Goal: Task Accomplishment & Management: Manage account settings

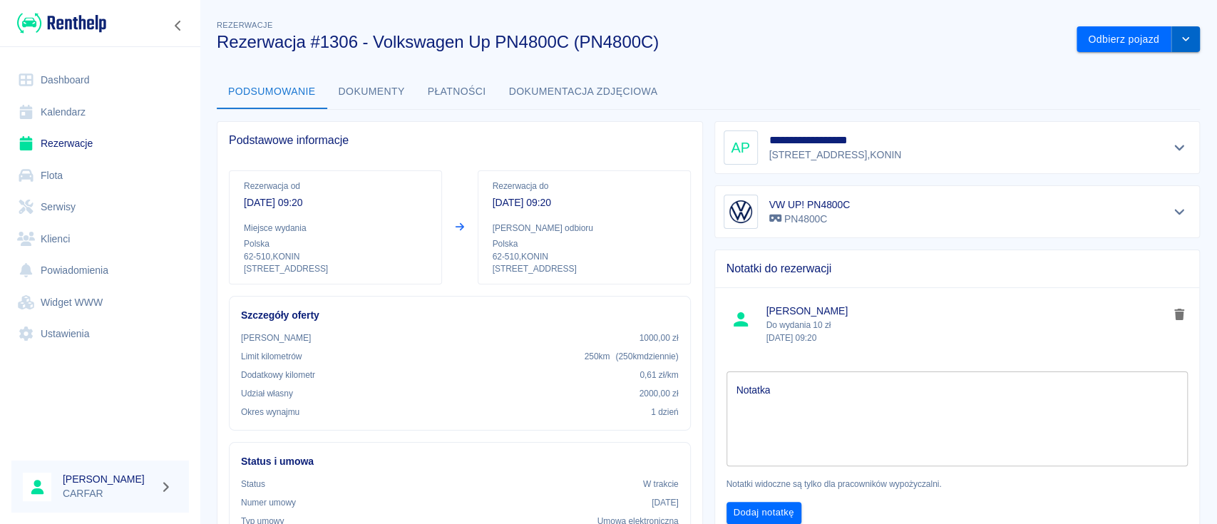
click at [1172, 46] on button "drop-down" at bounding box center [1186, 39] width 29 height 26
click at [1109, 67] on li "Przedłuż rezerwację" at bounding box center [1123, 70] width 112 height 24
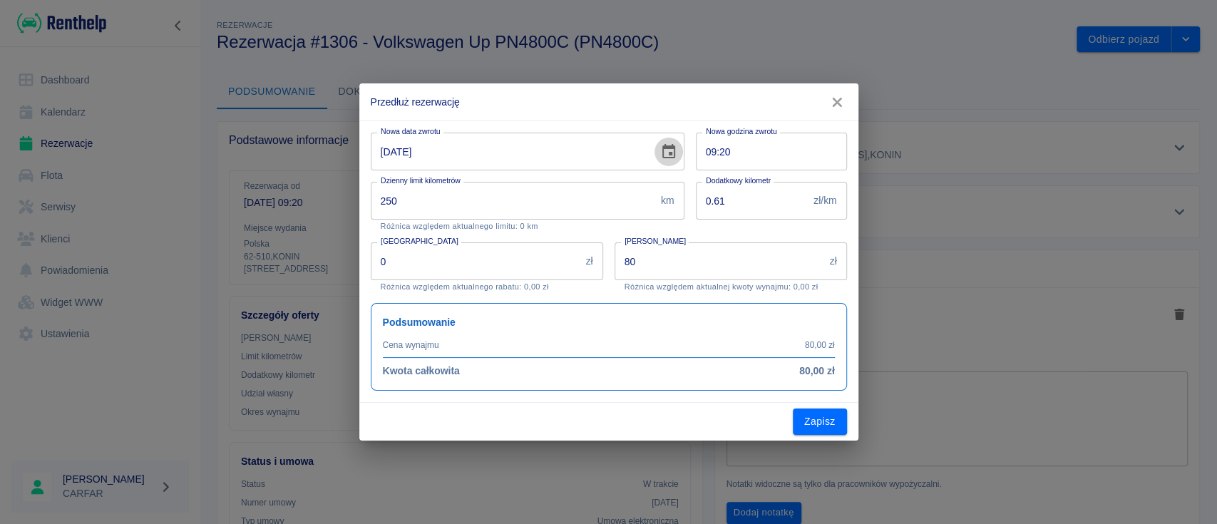
click at [667, 150] on icon "Choose date, selected date is 23 wrz 2025" at bounding box center [668, 151] width 17 height 17
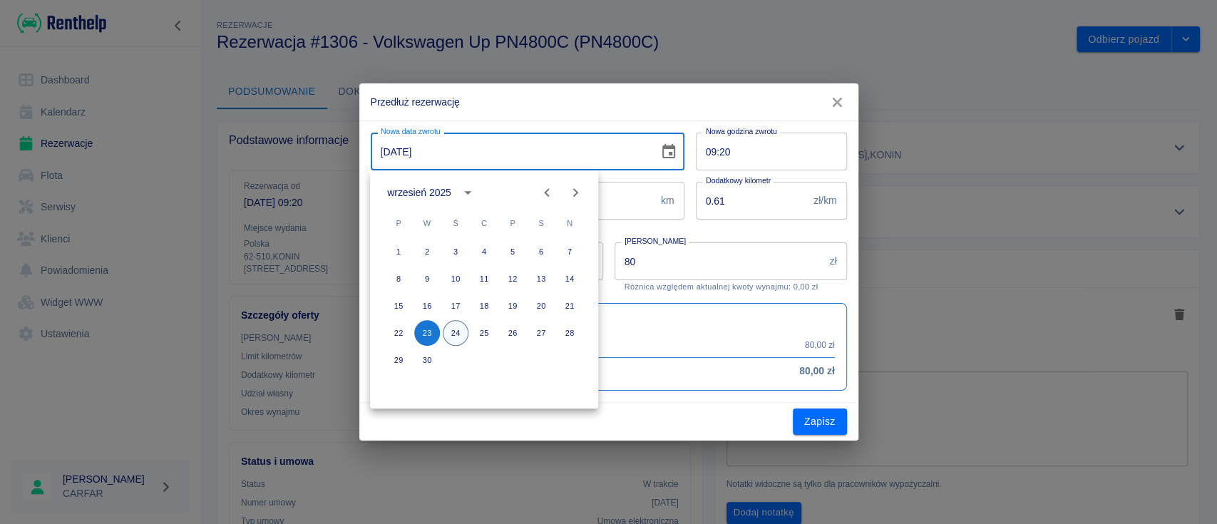
click at [461, 334] on button "24" at bounding box center [456, 333] width 26 height 26
type input "[DATE]"
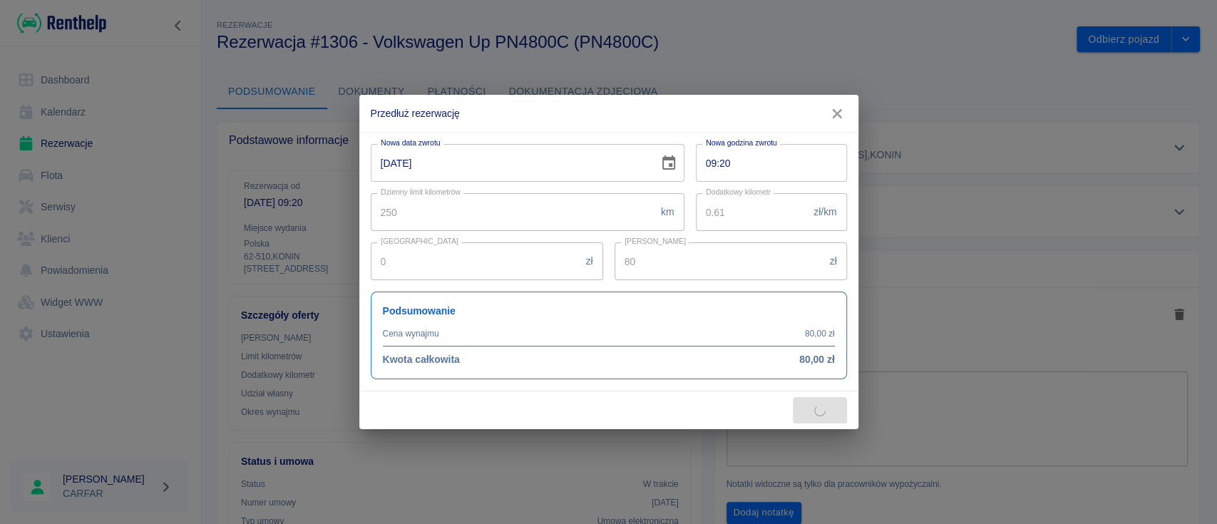
type input "160"
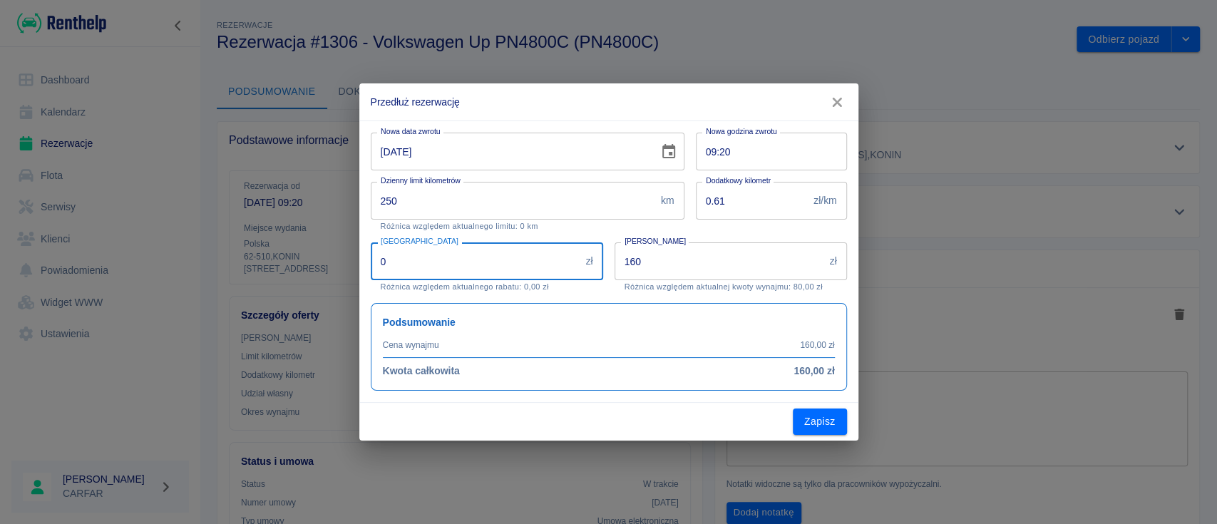
drag, startPoint x: 488, startPoint y: 257, endPoint x: 336, endPoint y: 253, distance: 152.7
click at [336, 253] on div "Przedłuż rezerwację Nowa data zwrotu [DATE] Nowa data zwrotu Nowa godzina zwrot…" at bounding box center [608, 262] width 1217 height 524
type input "40"
click at [642, 422] on div "Zapisz" at bounding box center [608, 422] width 499 height 38
click at [774, 155] on input "09:20" at bounding box center [766, 152] width 141 height 38
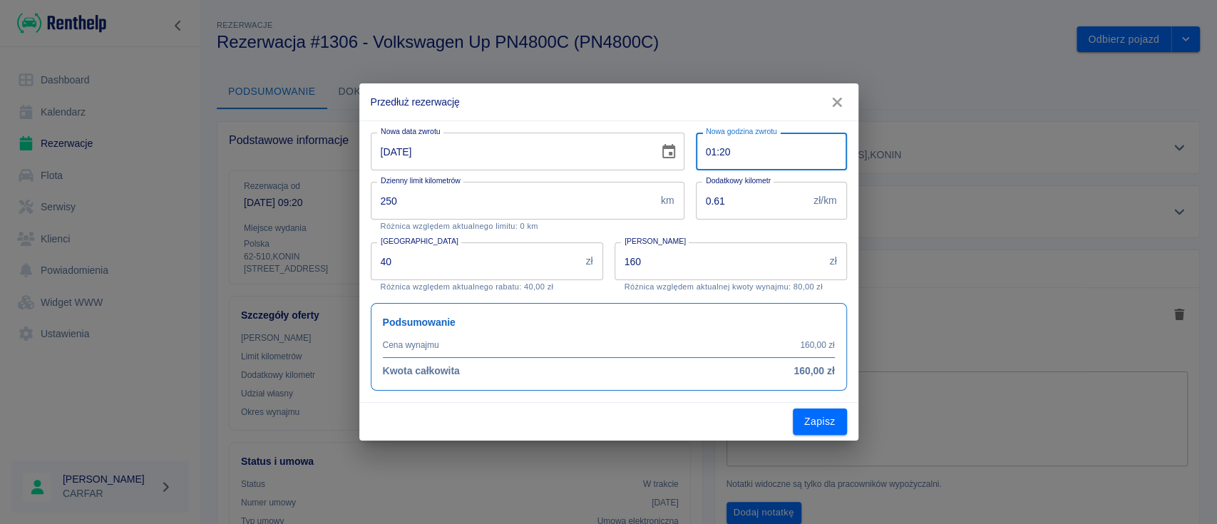
type input "13:20"
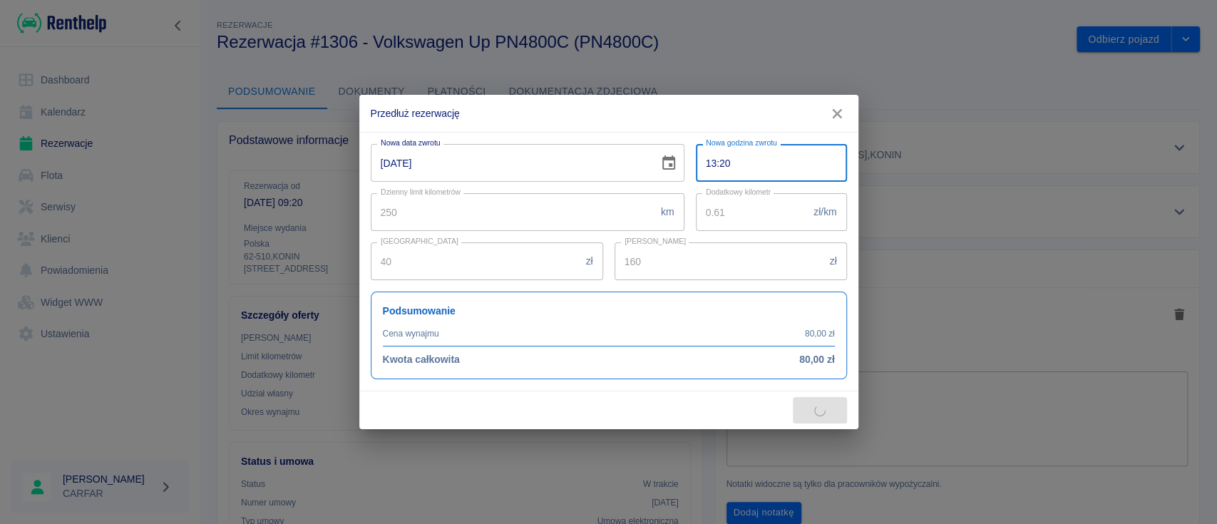
type input "0"
type input "240"
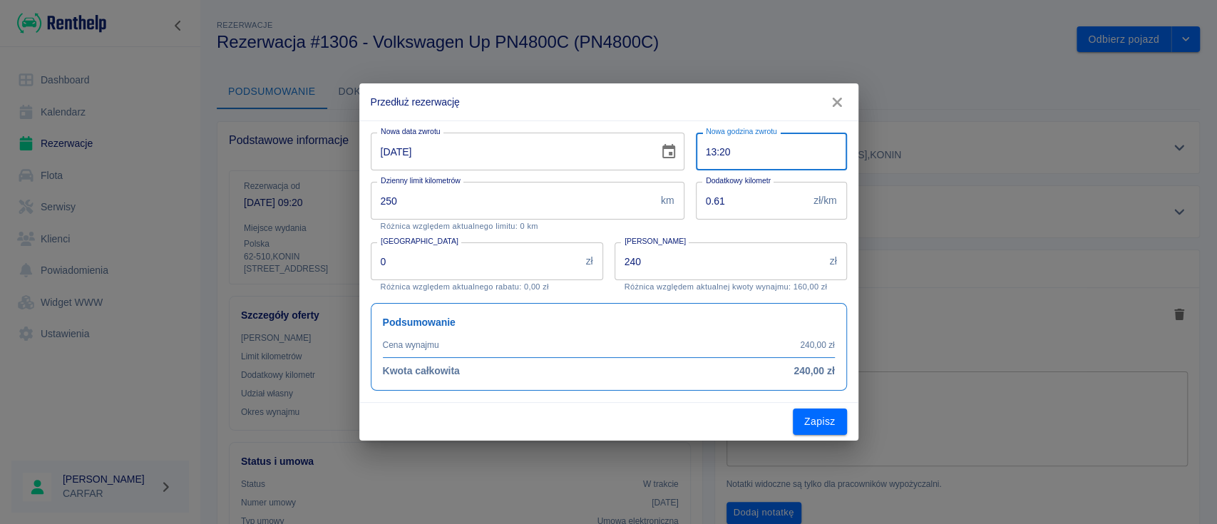
type input "13:20"
click at [653, 420] on div "Zapisz" at bounding box center [608, 422] width 499 height 38
click at [831, 105] on icon "button" at bounding box center [837, 102] width 19 height 15
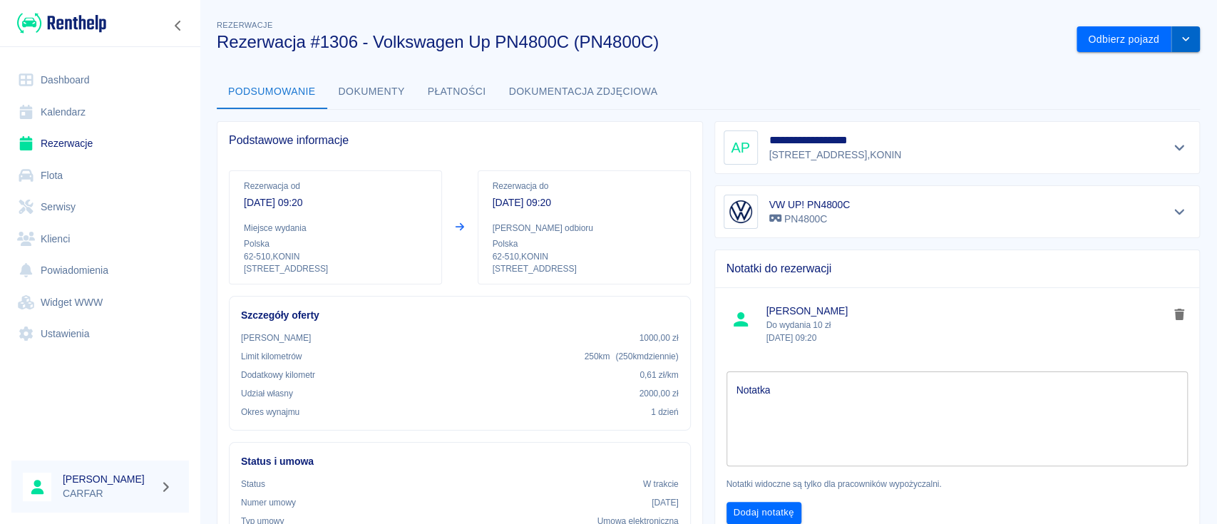
click at [1178, 38] on button "drop-down" at bounding box center [1186, 39] width 29 height 26
click at [1127, 69] on li "Przedłuż rezerwację" at bounding box center [1123, 70] width 112 height 24
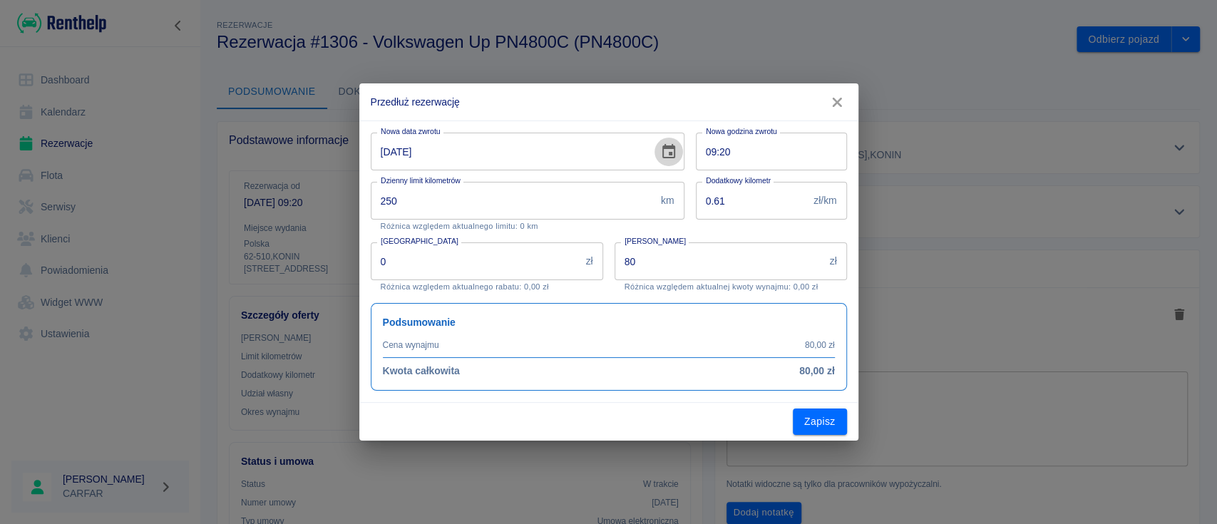
click at [673, 146] on icon "Choose date, selected date is 23 wrz 2025" at bounding box center [668, 151] width 13 height 14
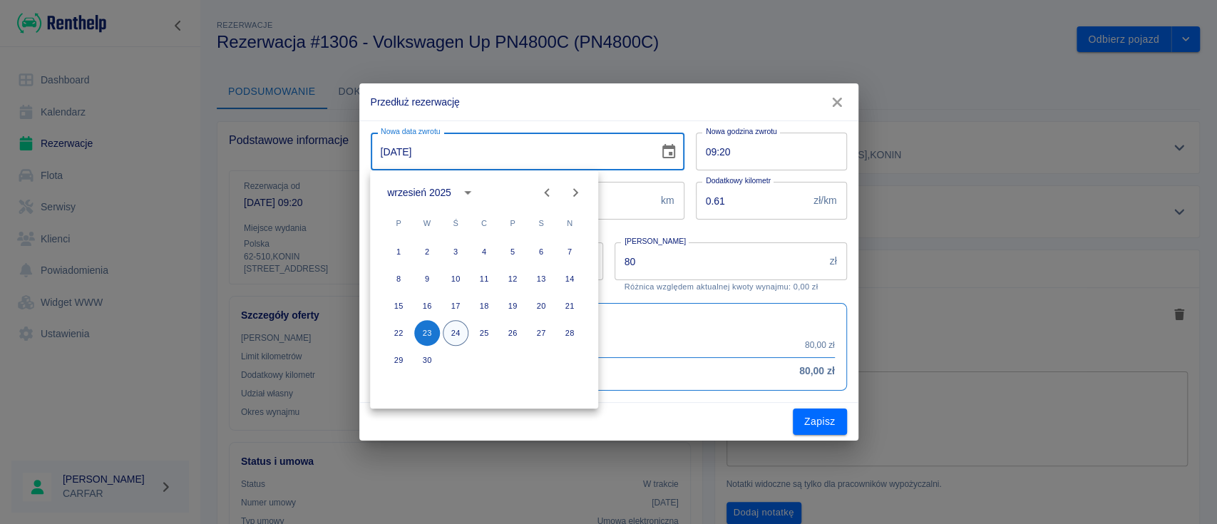
click at [459, 339] on button "24" at bounding box center [456, 333] width 26 height 26
type input "[DATE]"
type input "160"
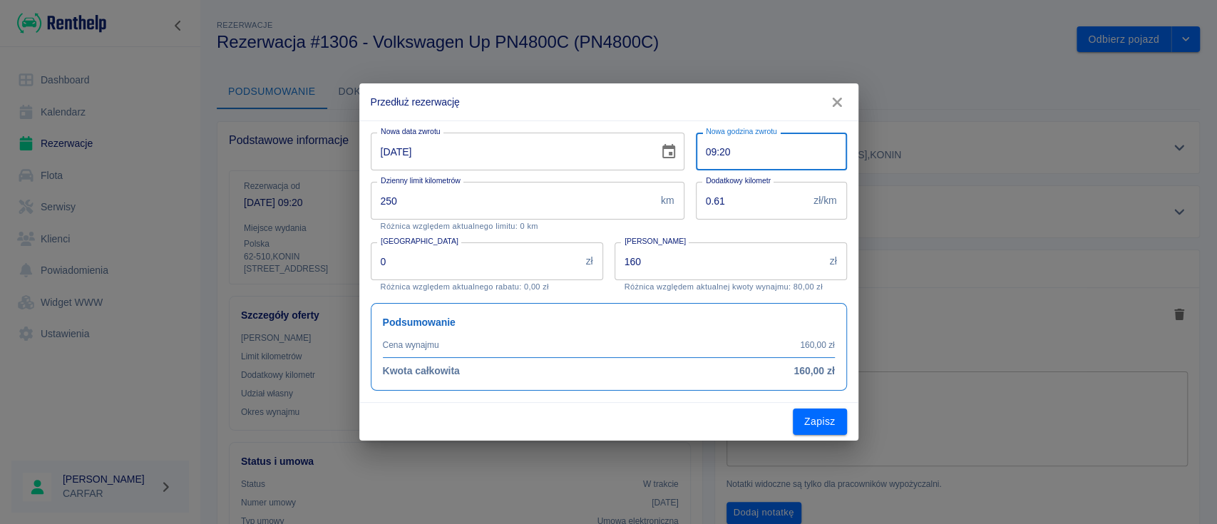
click at [766, 145] on input "09:20" at bounding box center [766, 152] width 141 height 38
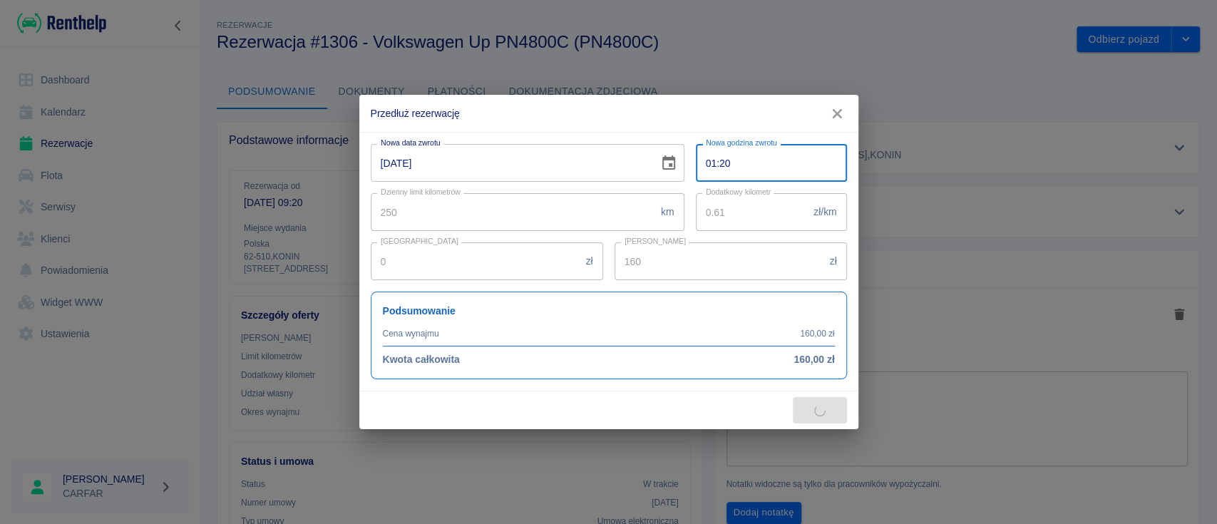
type input "13:20"
type input "240"
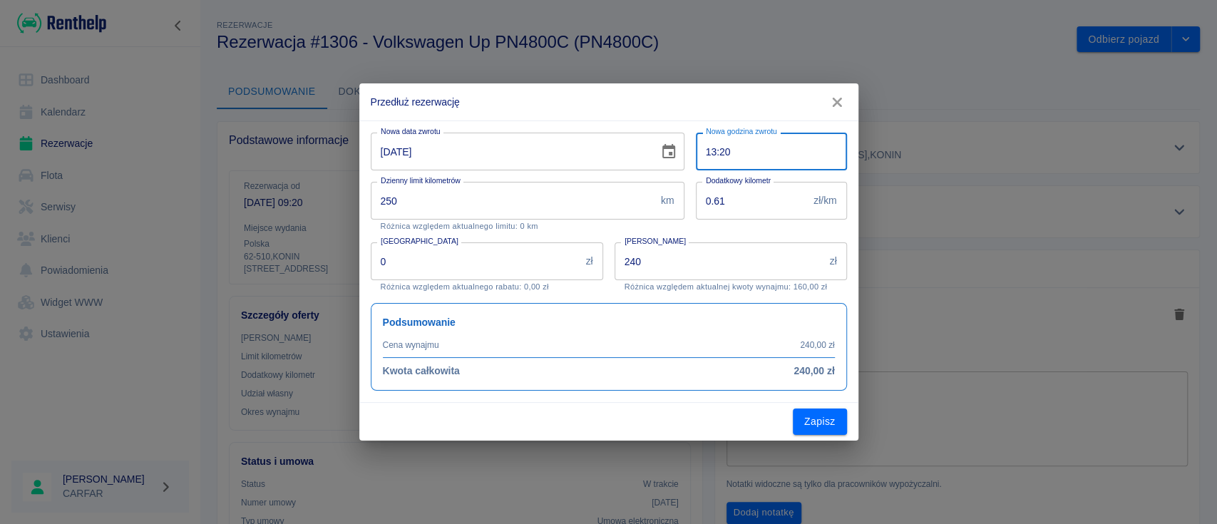
type input "13:20"
click at [656, 414] on div "Zapisz" at bounding box center [608, 422] width 499 height 38
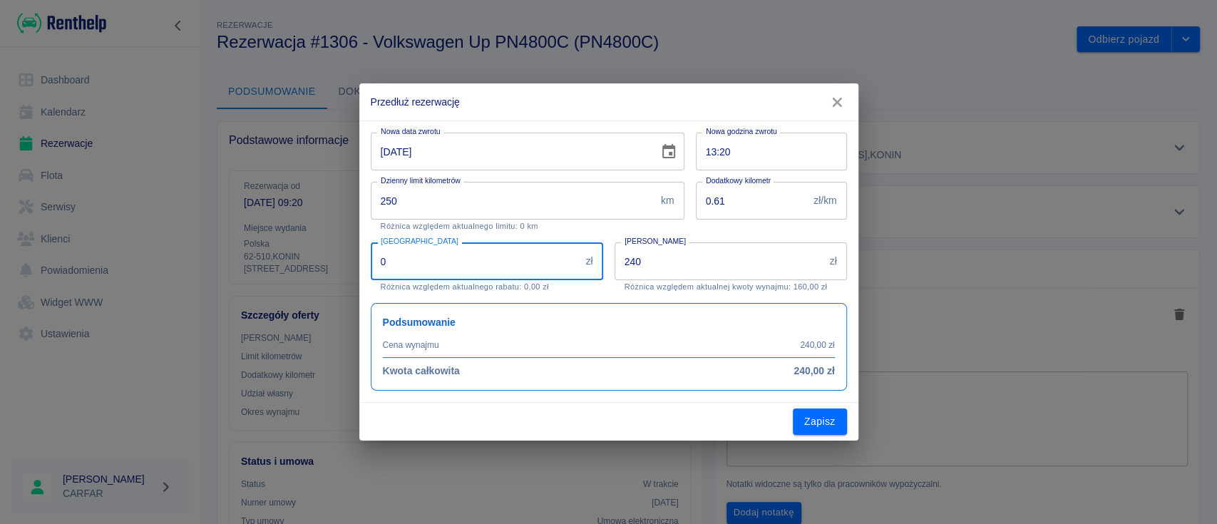
drag, startPoint x: 431, startPoint y: 263, endPoint x: 337, endPoint y: 260, distance: 93.5
click at [337, 260] on div "Przedłuż rezerwację Nowa data zwrotu [DATE] Nowa data zwrotu Nowa godzina zwrot…" at bounding box center [608, 262] width 1217 height 524
type input "40"
click at [483, 414] on div "Zapisz" at bounding box center [608, 422] width 499 height 38
click at [814, 426] on button "Zapisz" at bounding box center [820, 422] width 54 height 26
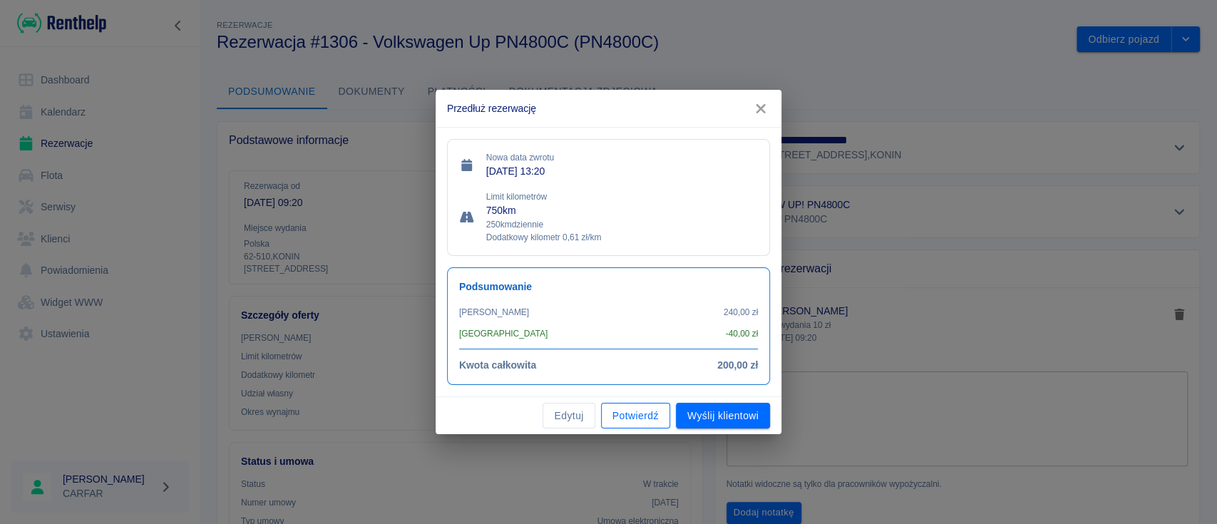
click at [628, 415] on button "Potwierdź" at bounding box center [635, 416] width 69 height 26
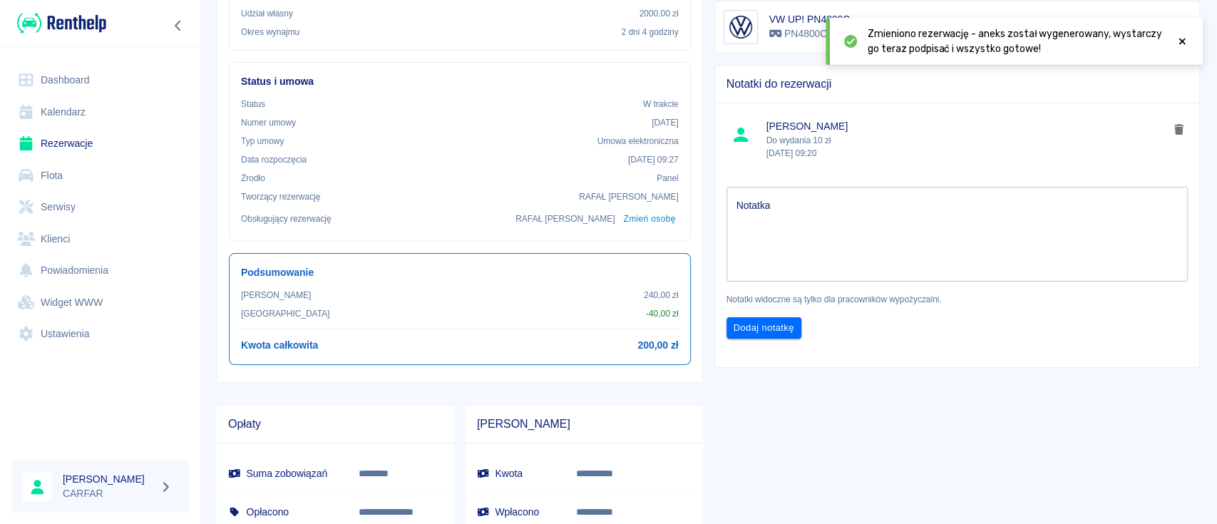
scroll to position [285, 0]
